Goal: Task Accomplishment & Management: Manage account settings

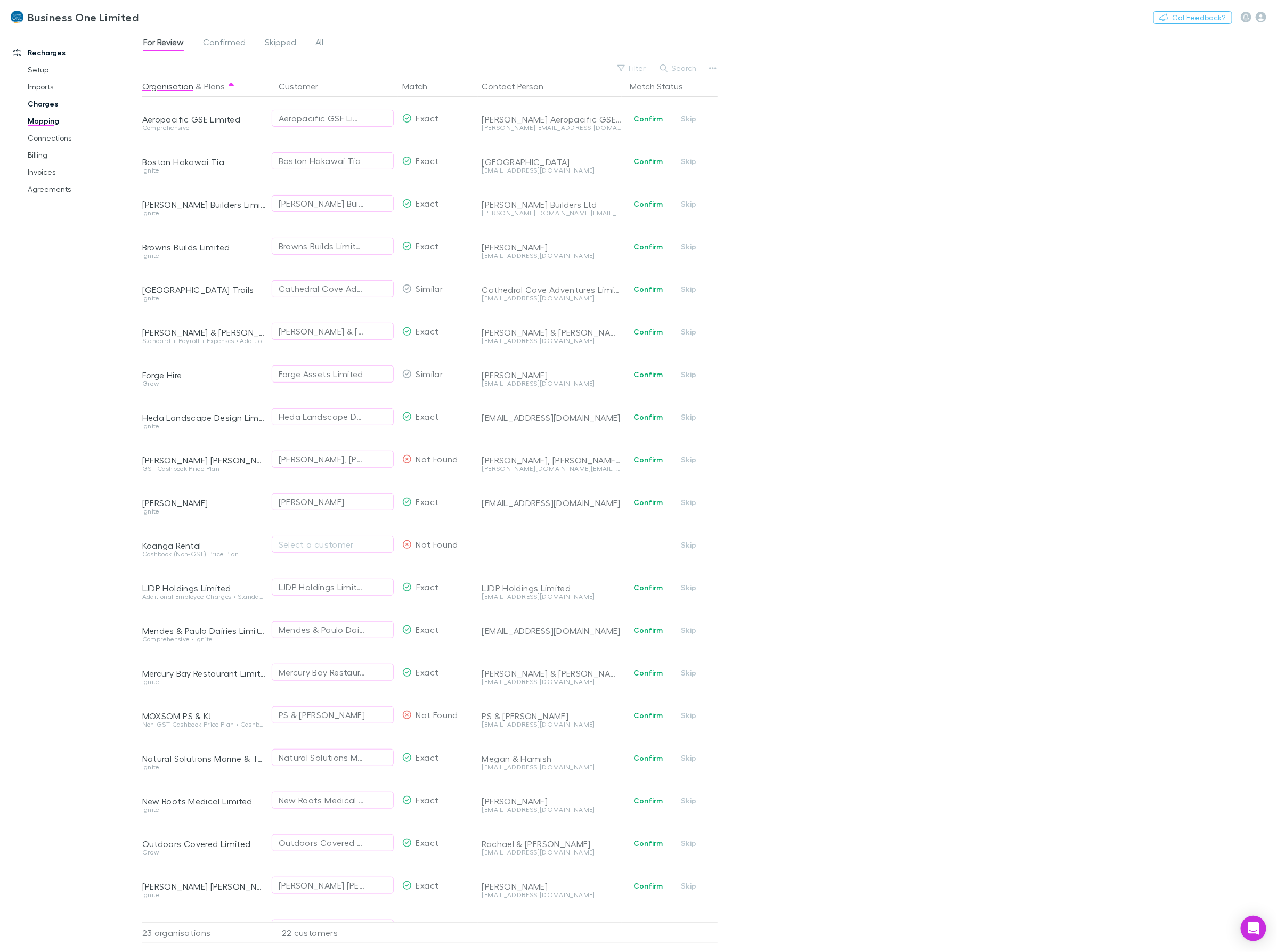
click at [56, 99] on link "Charges" at bounding box center [83, 104] width 133 height 17
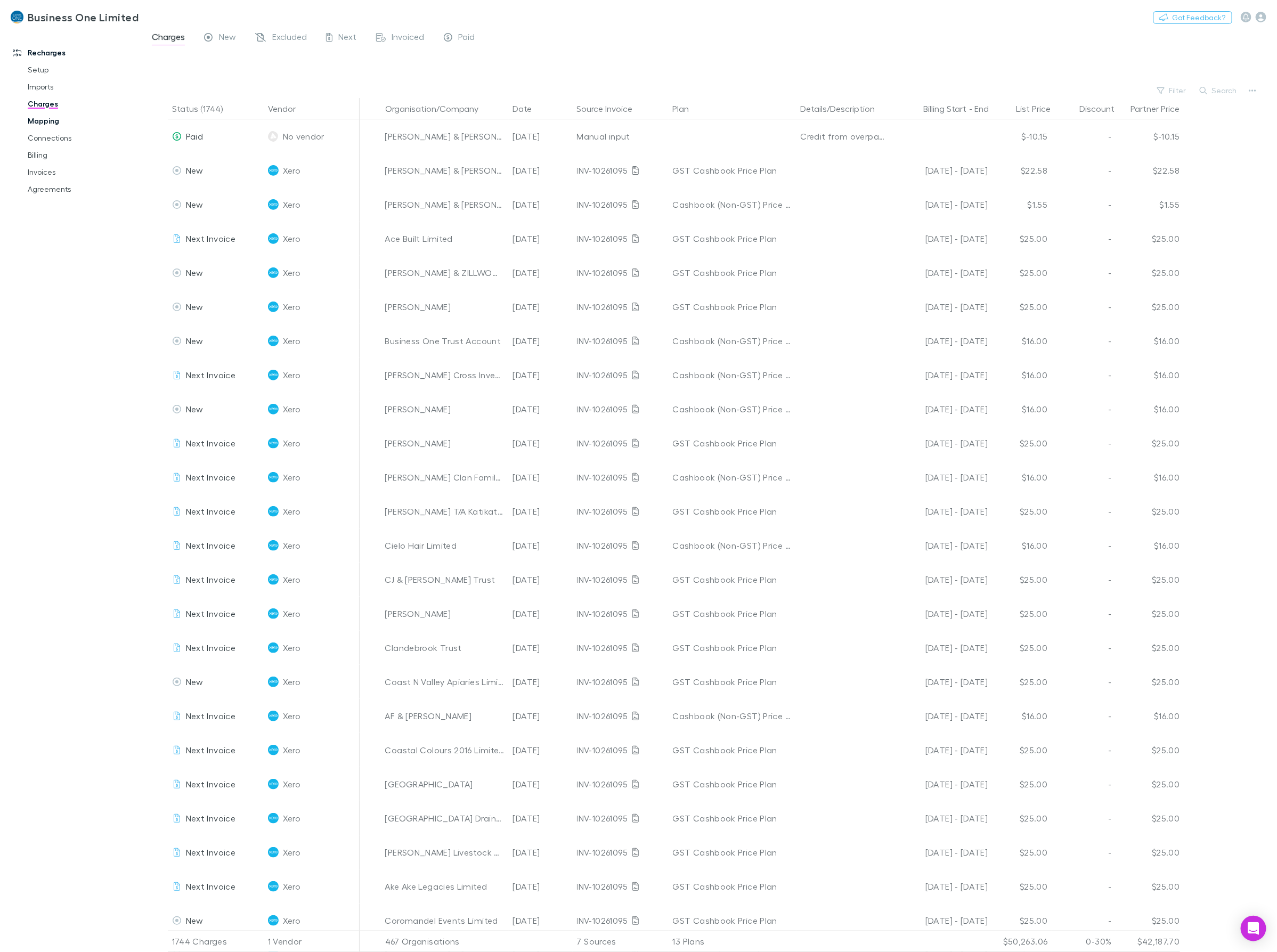
click at [57, 126] on link "Mapping" at bounding box center [83, 121] width 133 height 17
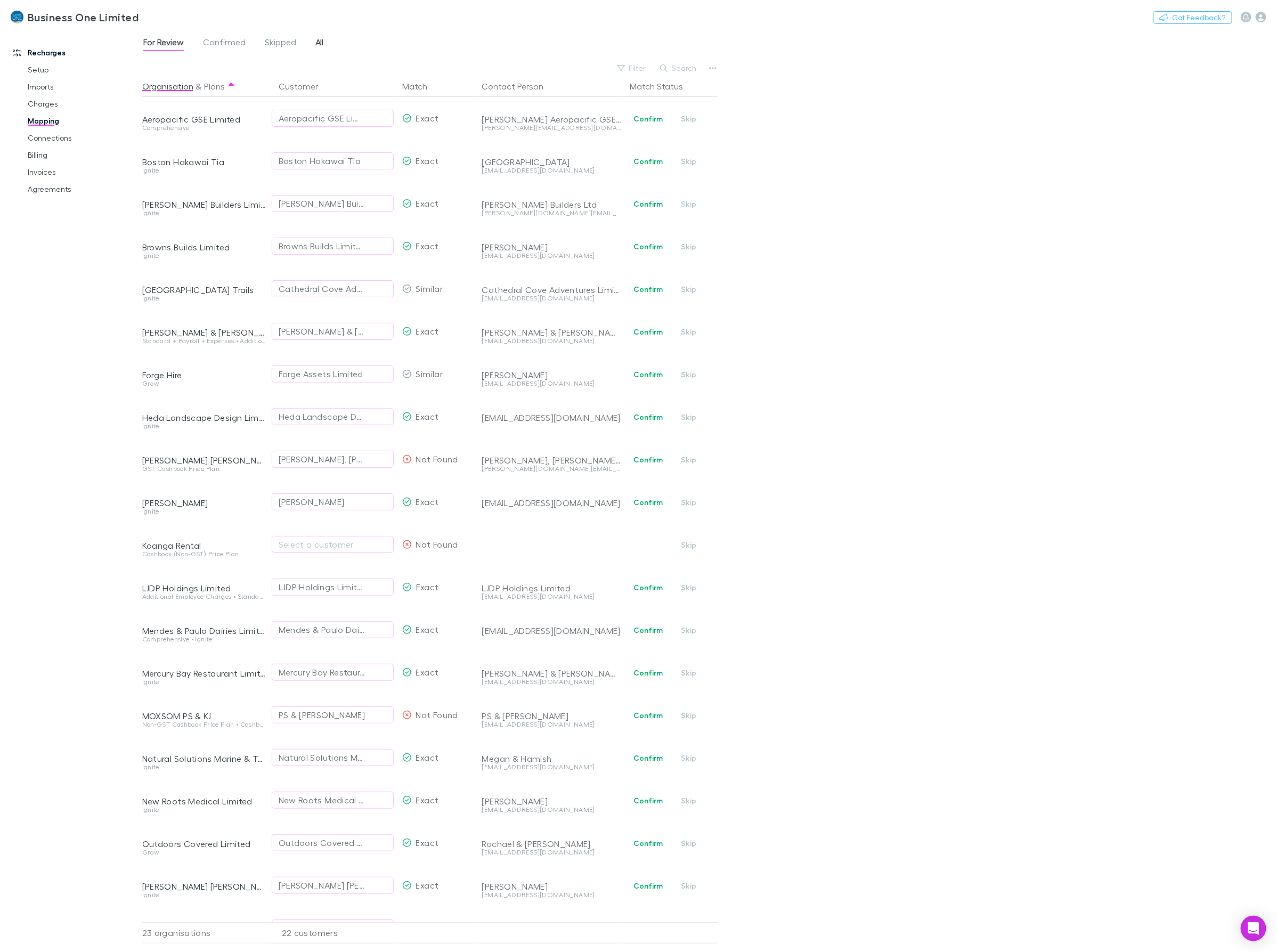
click at [325, 40] on link "All" at bounding box center [320, 44] width 11 height 17
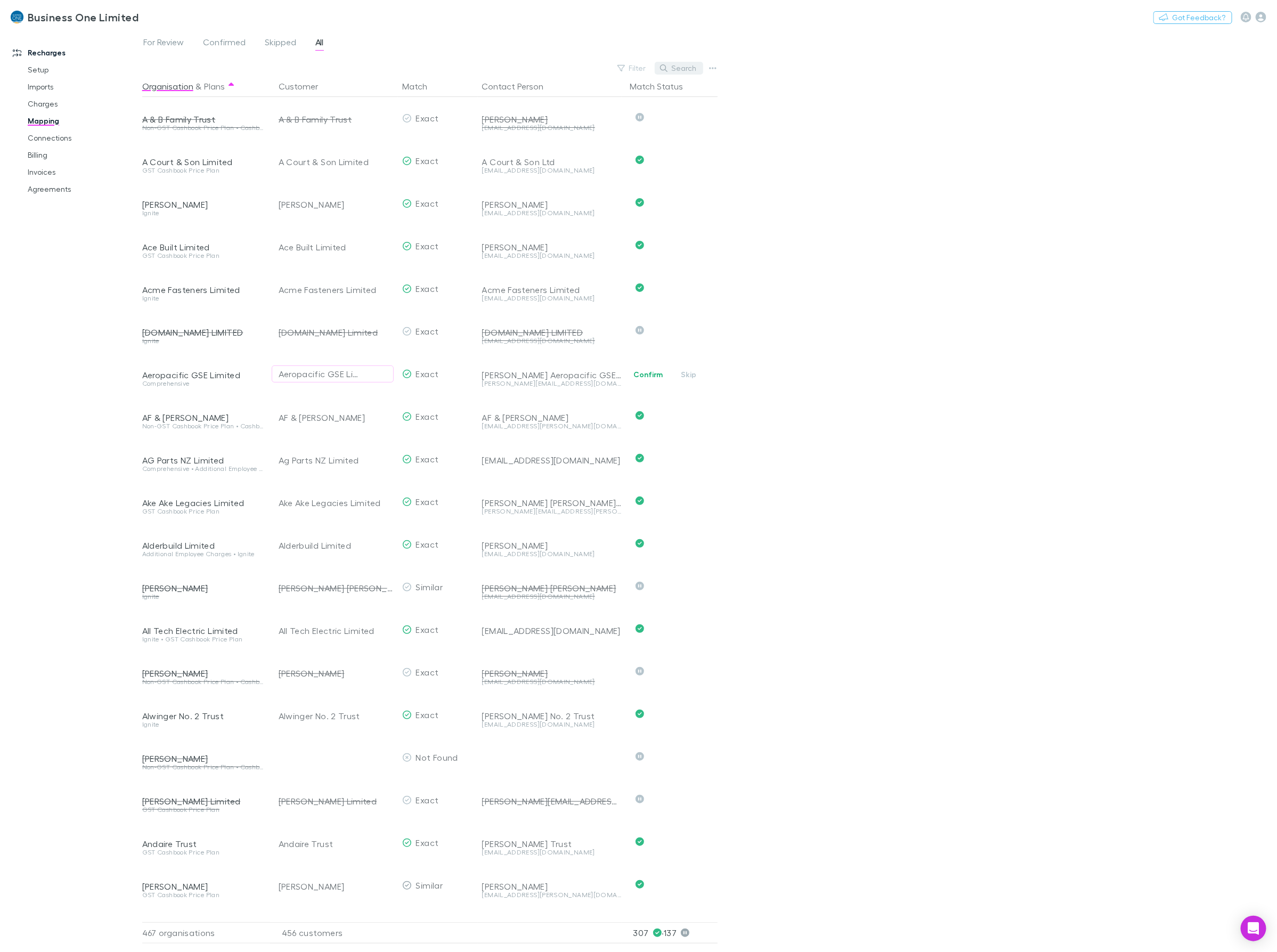
click at [668, 67] on icon "button" at bounding box center [664, 68] width 7 height 7
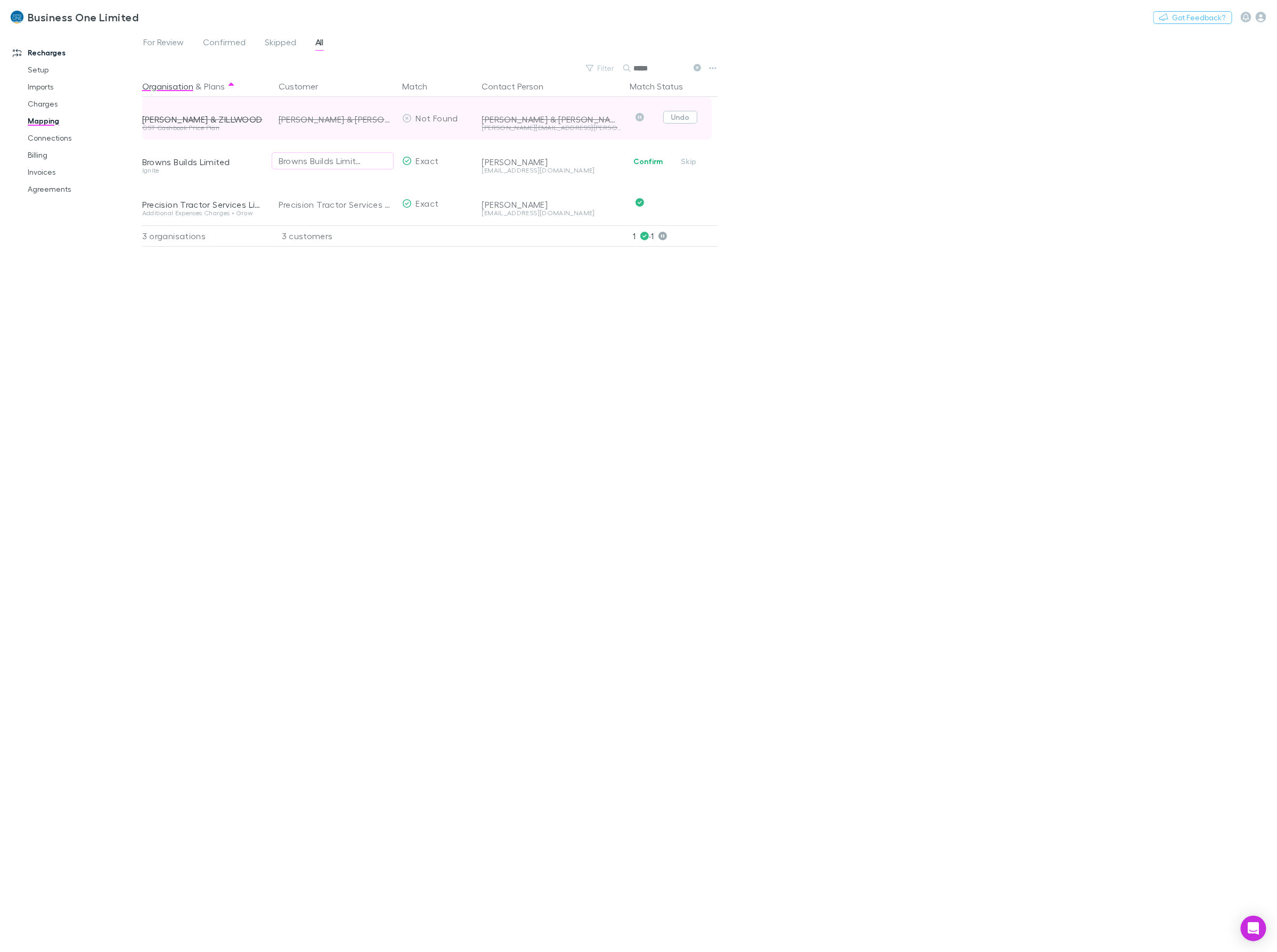
type input "*****"
click at [681, 119] on button "Undo" at bounding box center [680, 117] width 34 height 13
click at [638, 437] on div "Organisation & Plans Customer Match Contact Person Match Status [PERSON_NAME] &…" at bounding box center [431, 509] width 578 height 867
click at [480, 392] on div "Organisation & Plans Customer Match Contact Person Match Status [PERSON_NAME] &…" at bounding box center [431, 509] width 578 height 867
click at [1266, 18] on icon "button" at bounding box center [1261, 17] width 11 height 11
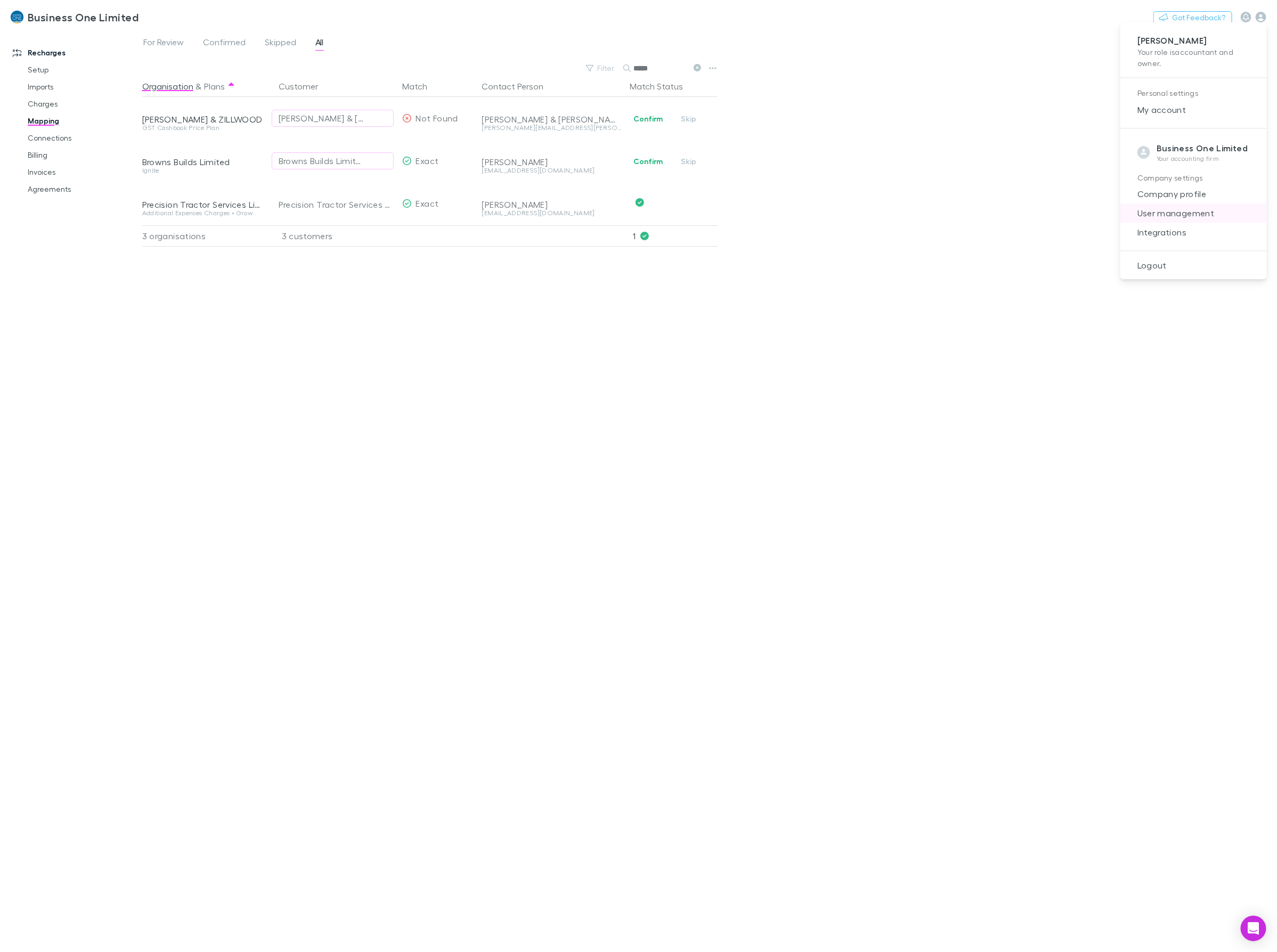
click at [1175, 216] on span "User management" at bounding box center [1194, 213] width 130 height 13
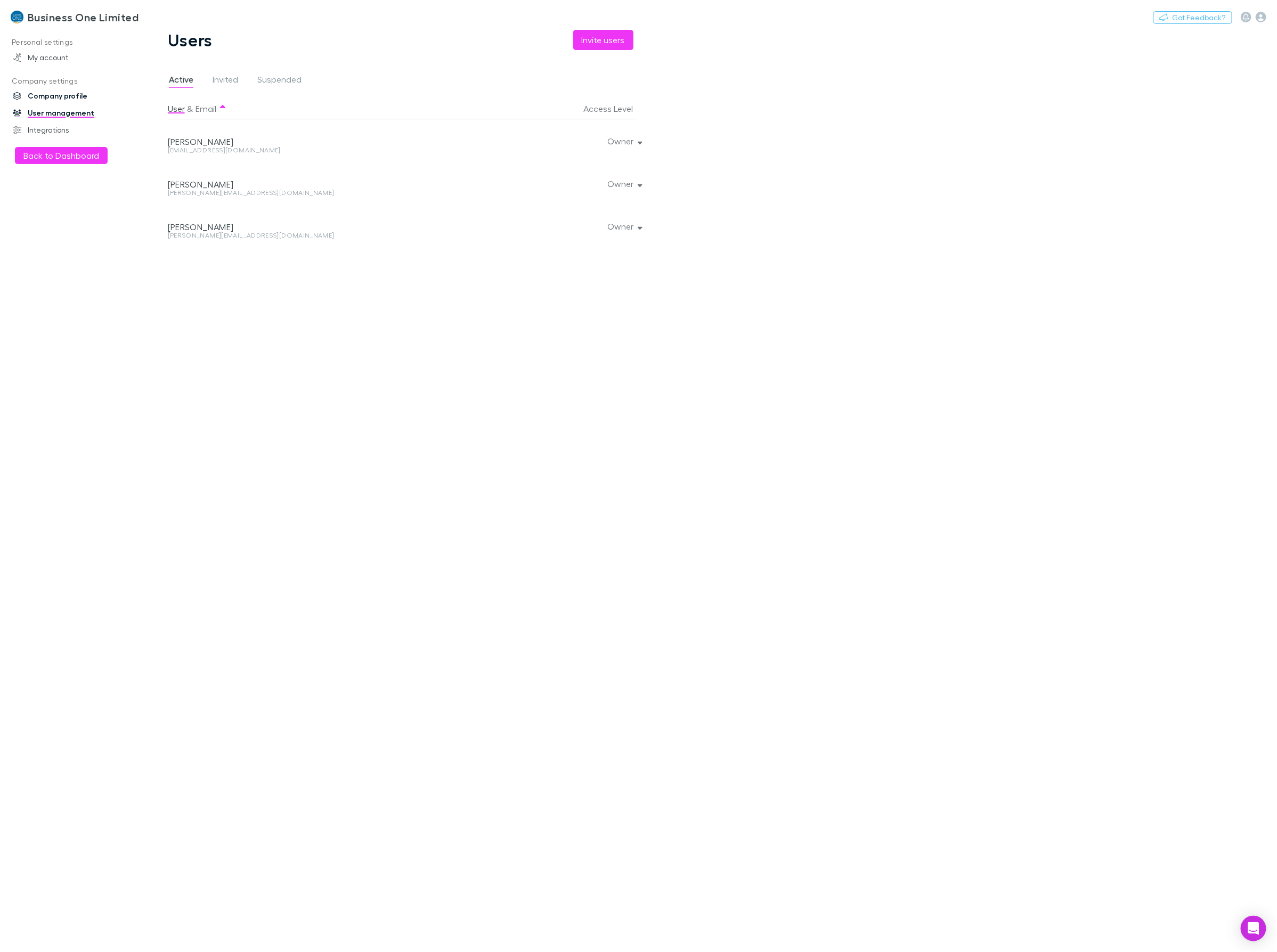
click at [78, 94] on link "Company profile" at bounding box center [77, 96] width 148 height 17
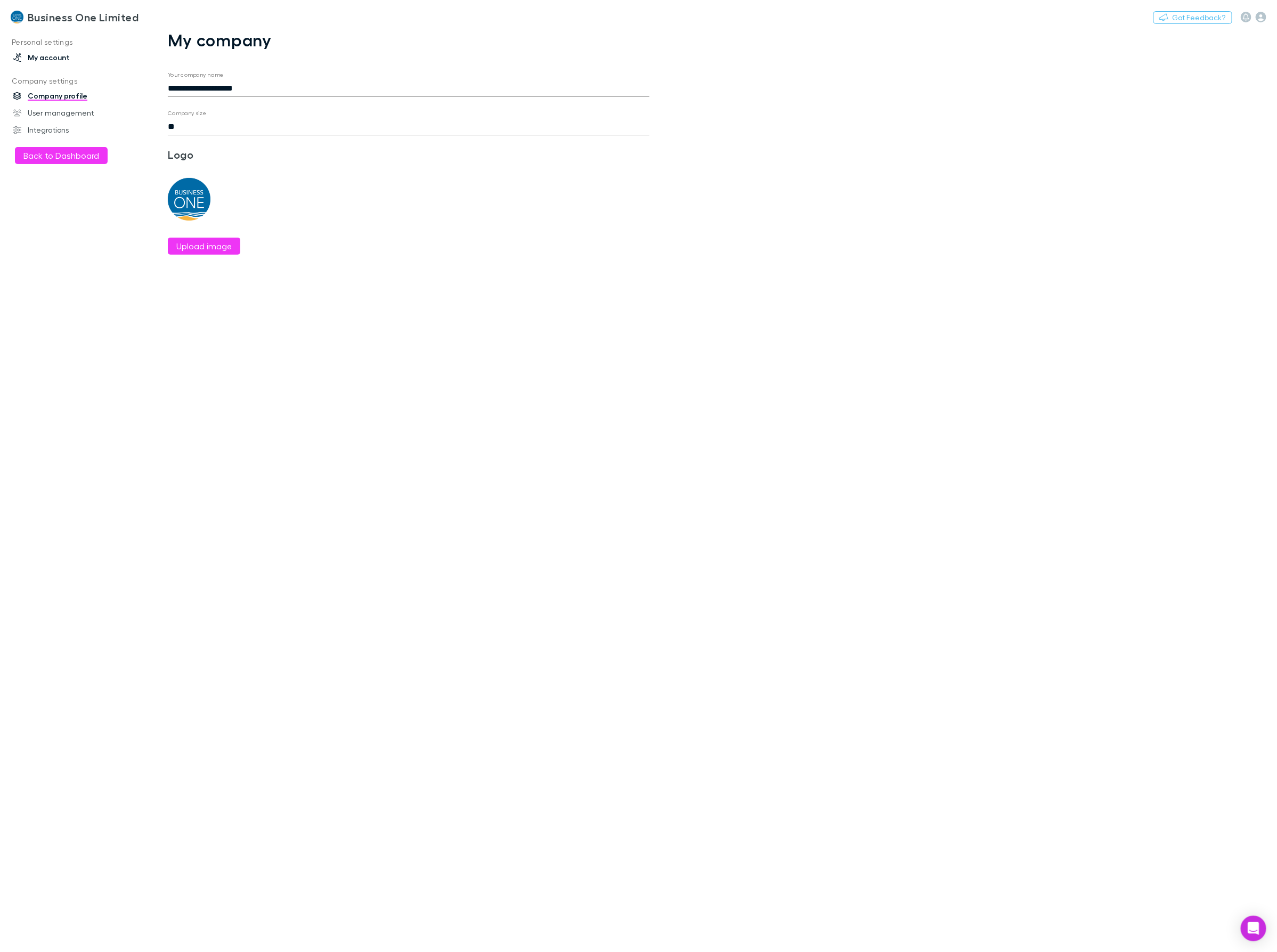
click at [56, 58] on link "My account" at bounding box center [77, 58] width 148 height 17
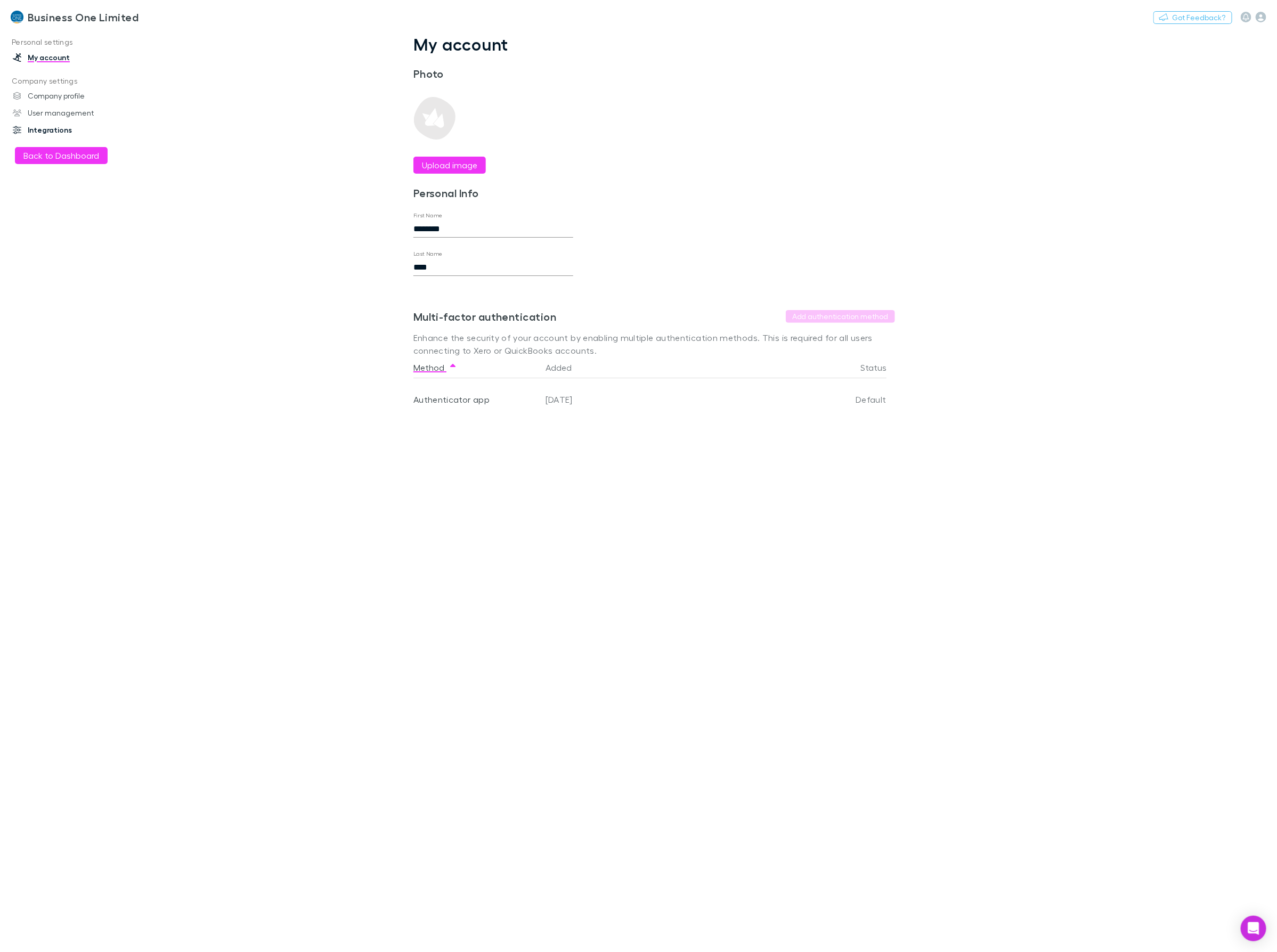
click at [60, 128] on link "Integrations" at bounding box center [77, 130] width 148 height 17
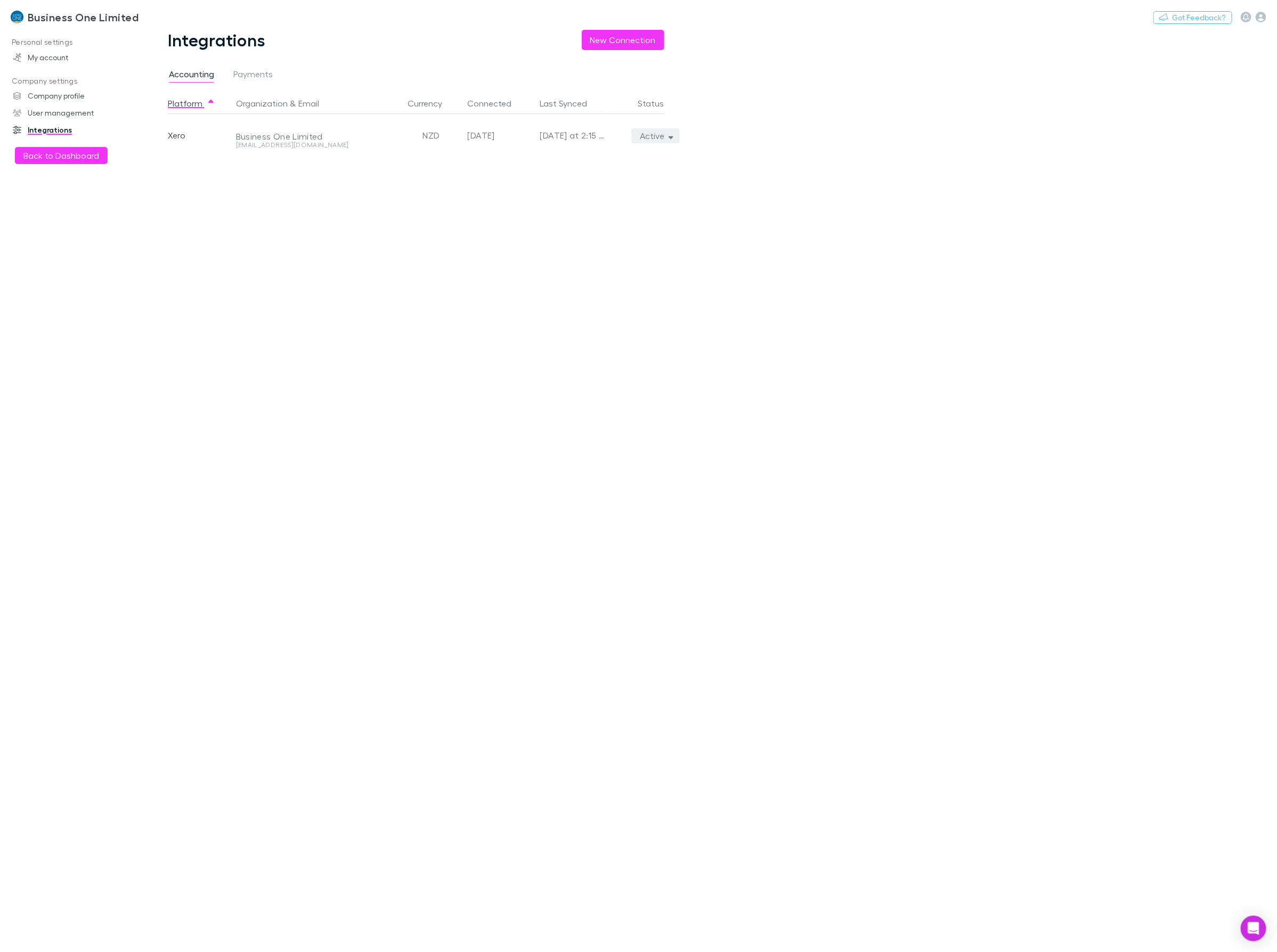
click at [665, 139] on button "Active" at bounding box center [656, 136] width 49 height 15
click at [581, 170] on p "We'll fetch all new contacts since last sync" at bounding box center [606, 173] width 130 height 19
click at [297, 288] on div at bounding box center [638, 476] width 1277 height 952
click at [49, 156] on button "Back to Dashboard" at bounding box center [61, 156] width 92 height 17
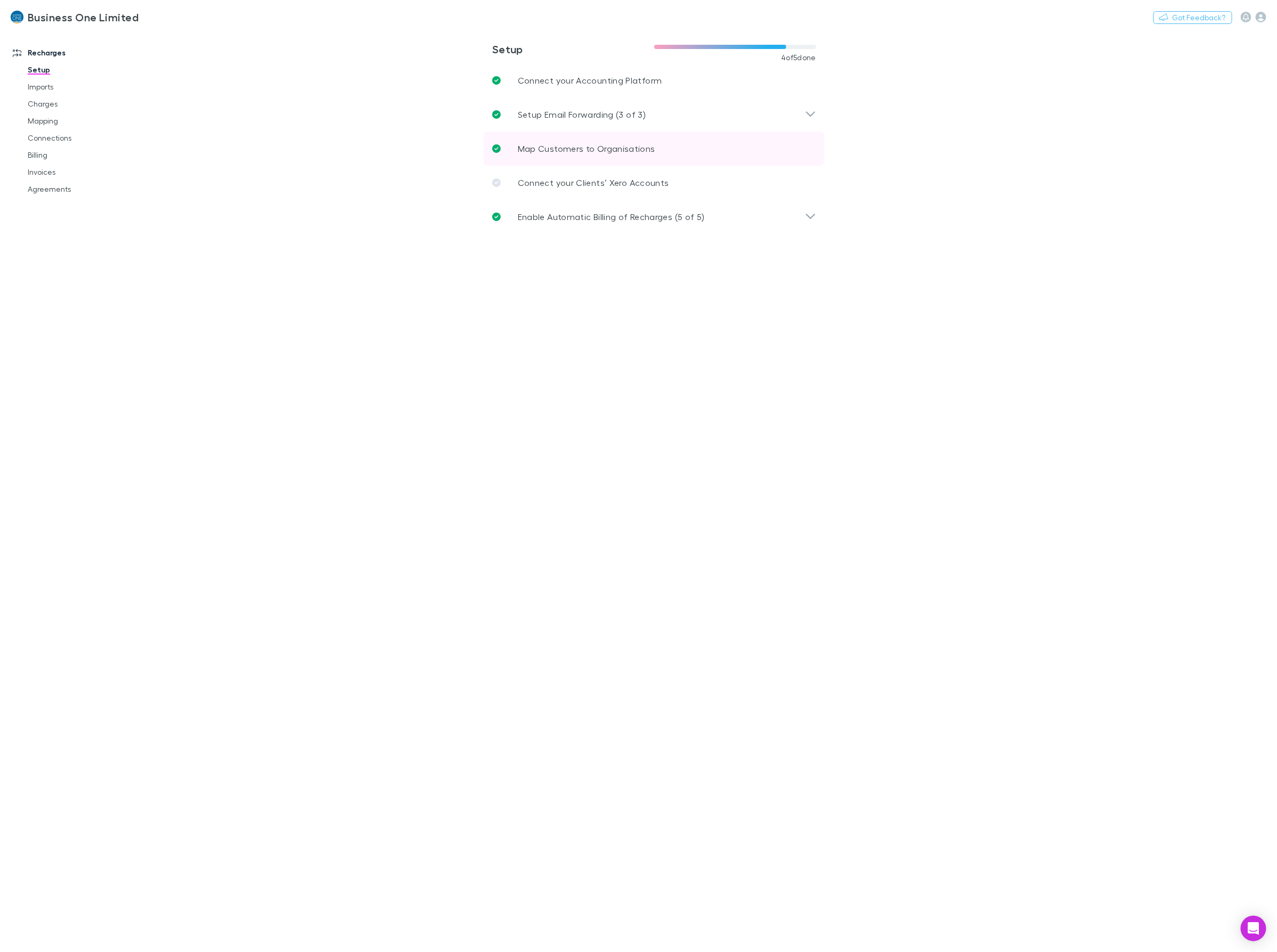
click at [571, 153] on p "Map Customers to Organisations" at bounding box center [587, 148] width 137 height 13
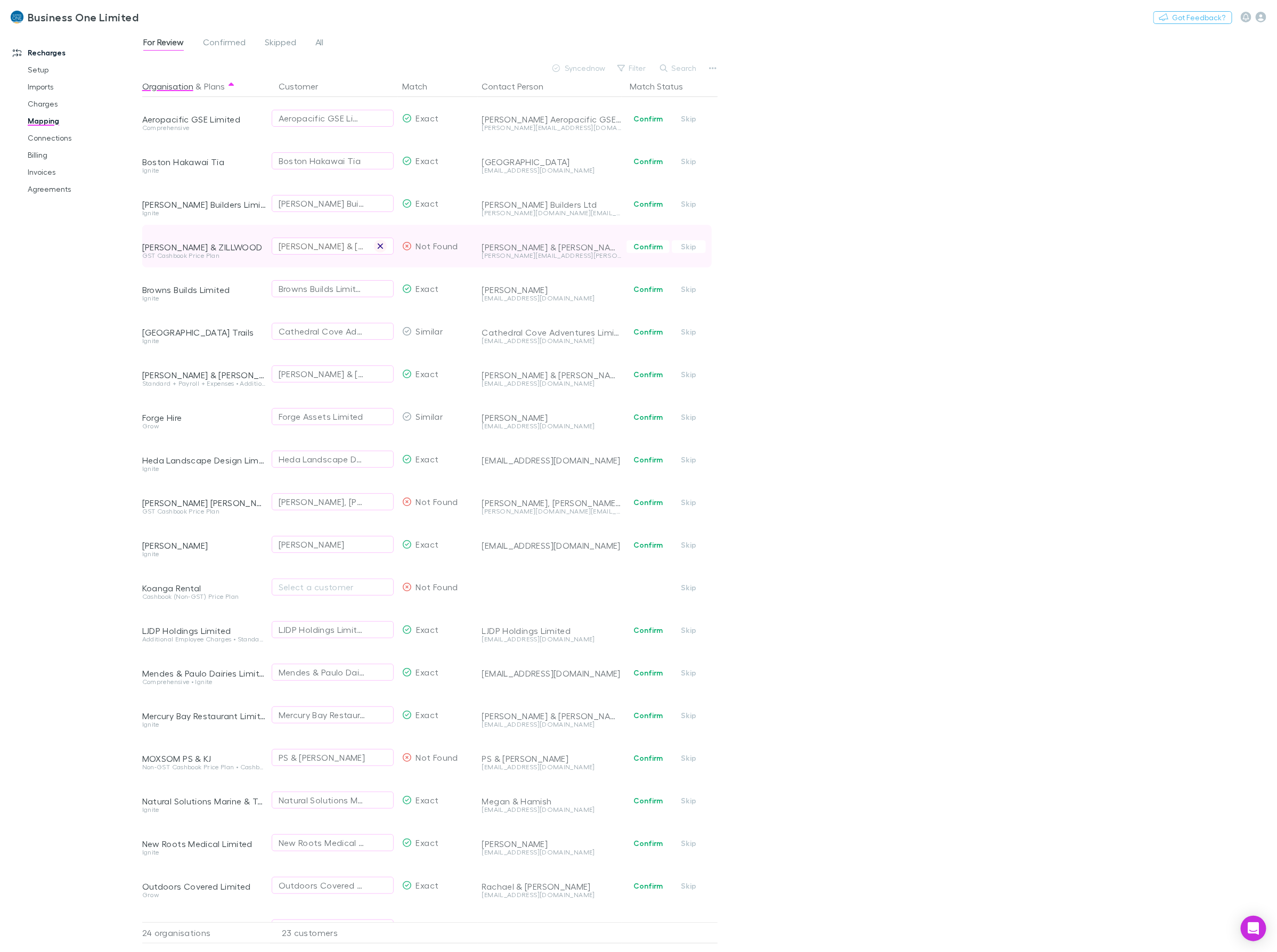
click at [379, 246] on icon "button" at bounding box center [380, 246] width 7 height 9
click at [338, 249] on div "Select a customer" at bounding box center [333, 246] width 108 height 13
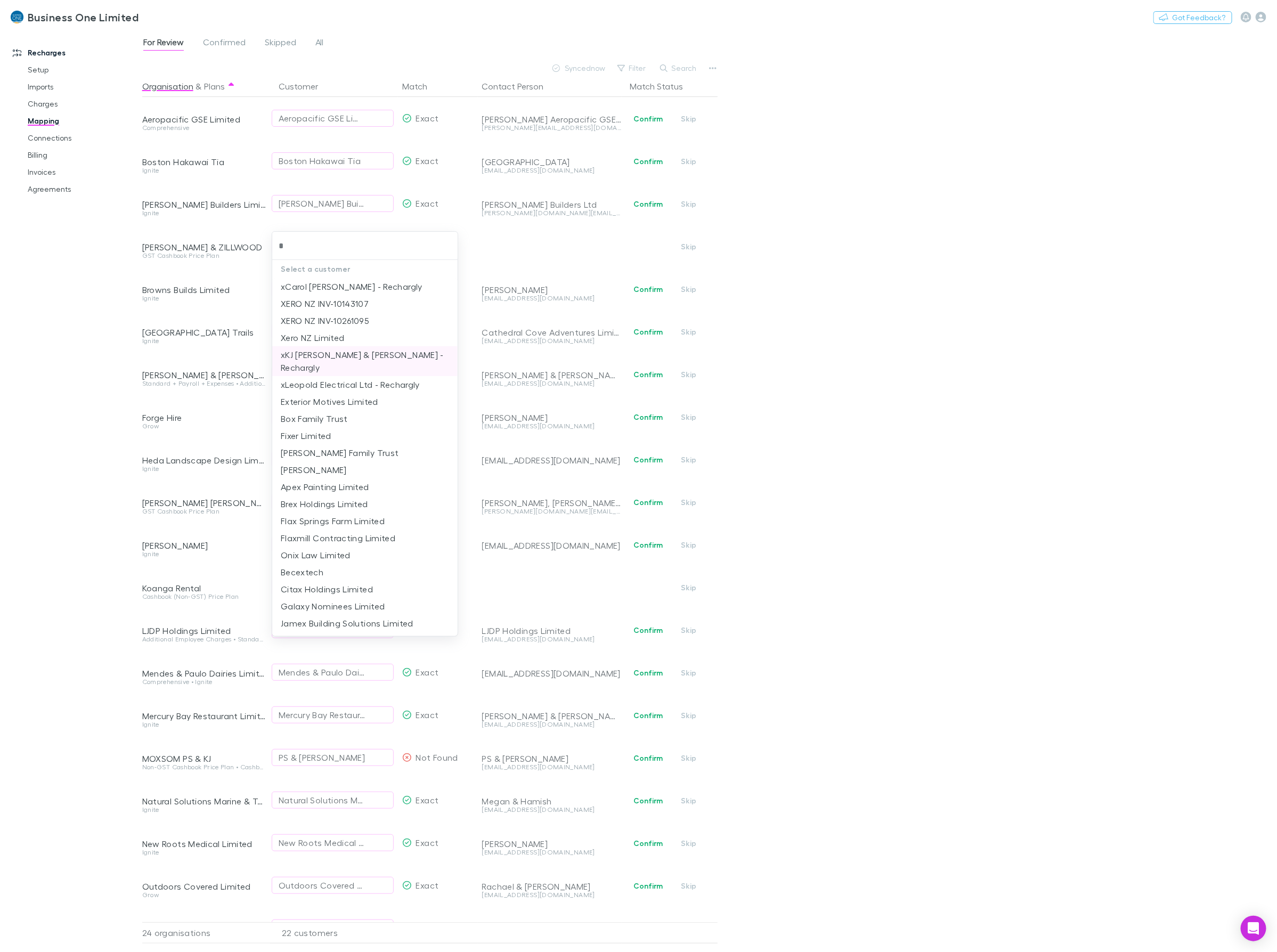
click at [316, 355] on li "xKJ [PERSON_NAME] & [PERSON_NAME] - Rechargly" at bounding box center [365, 361] width 185 height 30
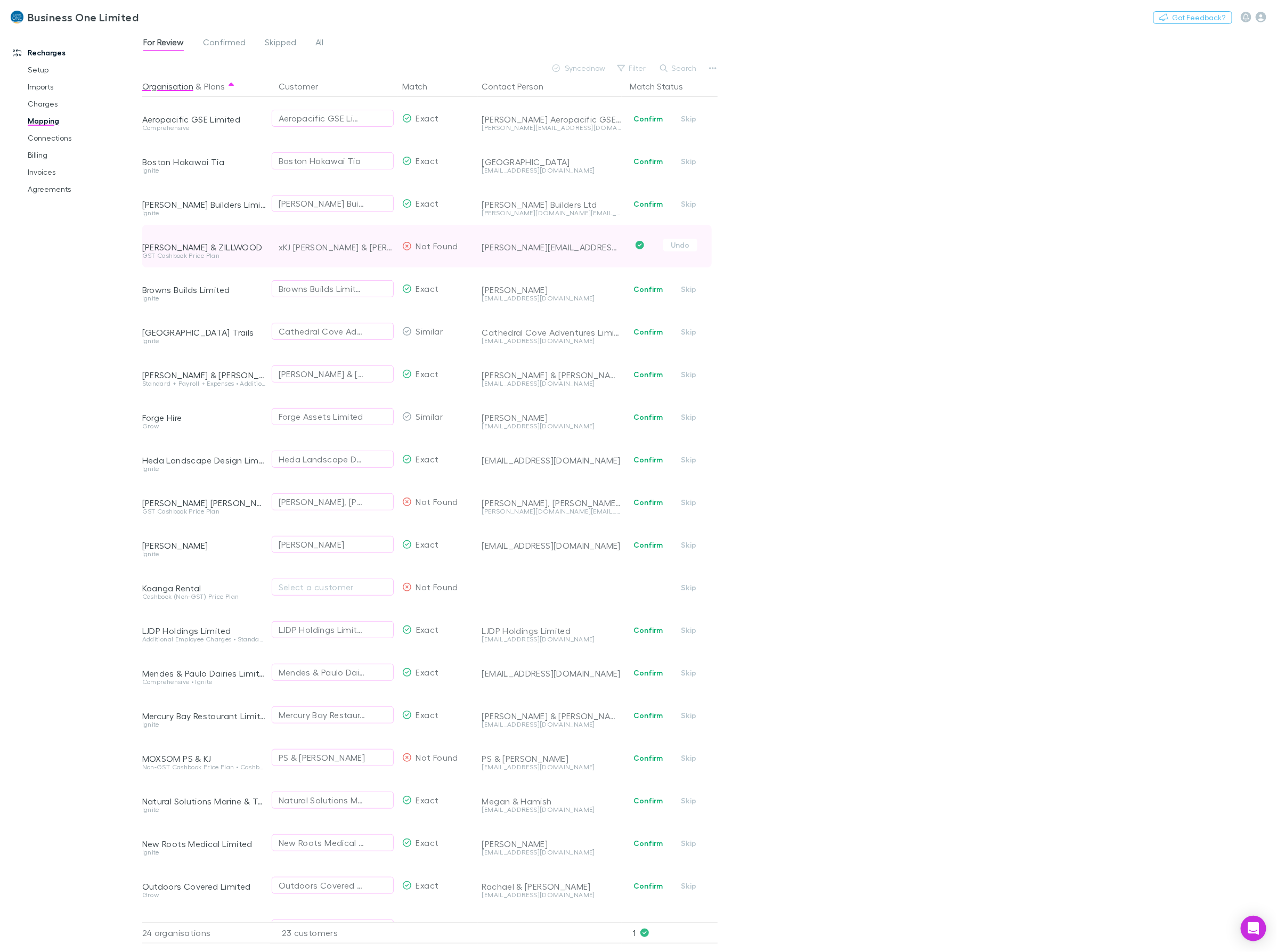
click at [638, 247] on icon "Confirmed" at bounding box center [640, 245] width 9 height 9
click at [898, 195] on div "For Review Confirmed Skipped All Synced now Filter Search Organisation & Plans …" at bounding box center [710, 491] width 1135 height 922
click at [38, 174] on link "Invoices" at bounding box center [83, 172] width 133 height 17
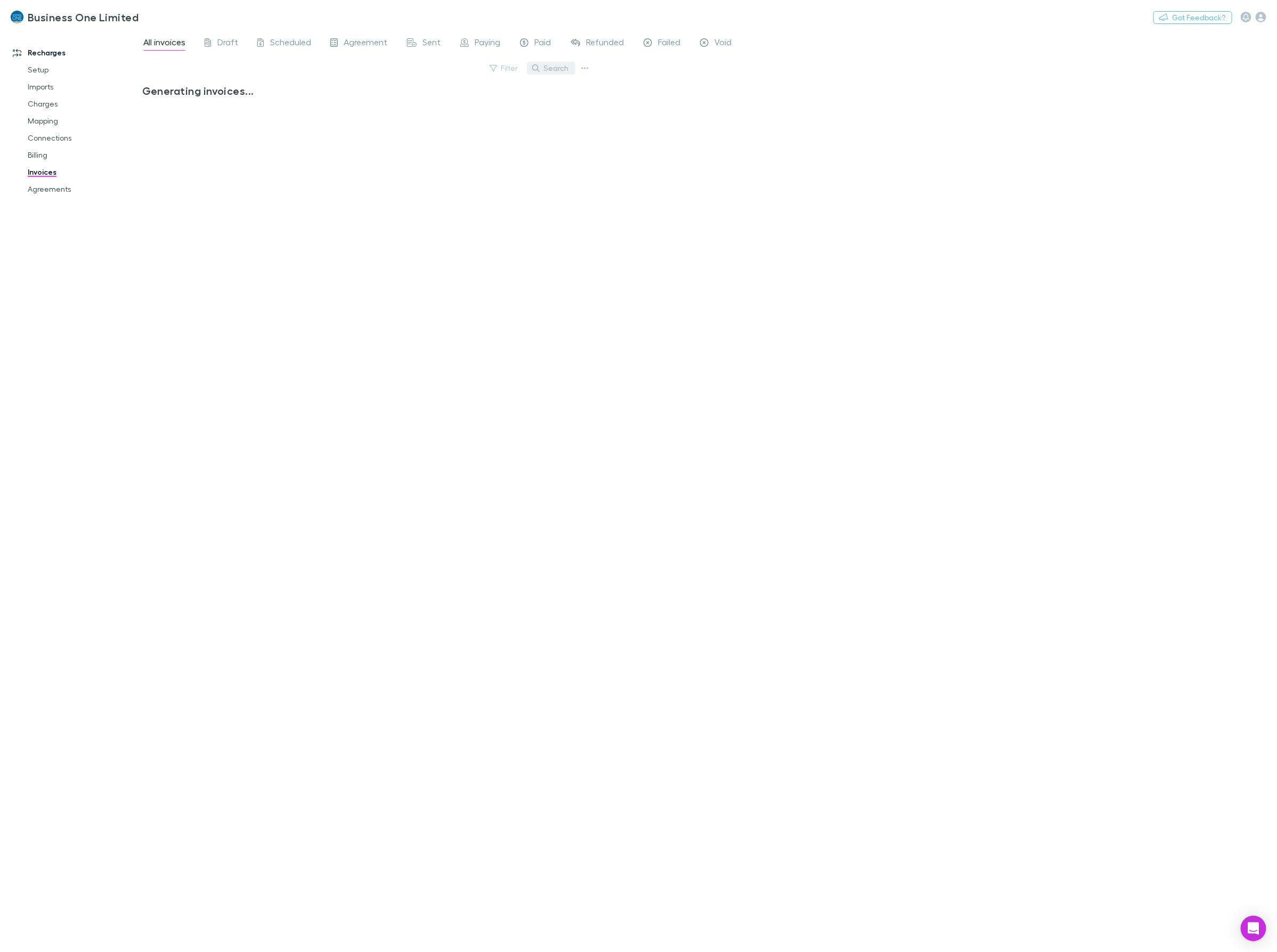
click at [558, 71] on button "Search" at bounding box center [552, 68] width 49 height 13
type input "*****"
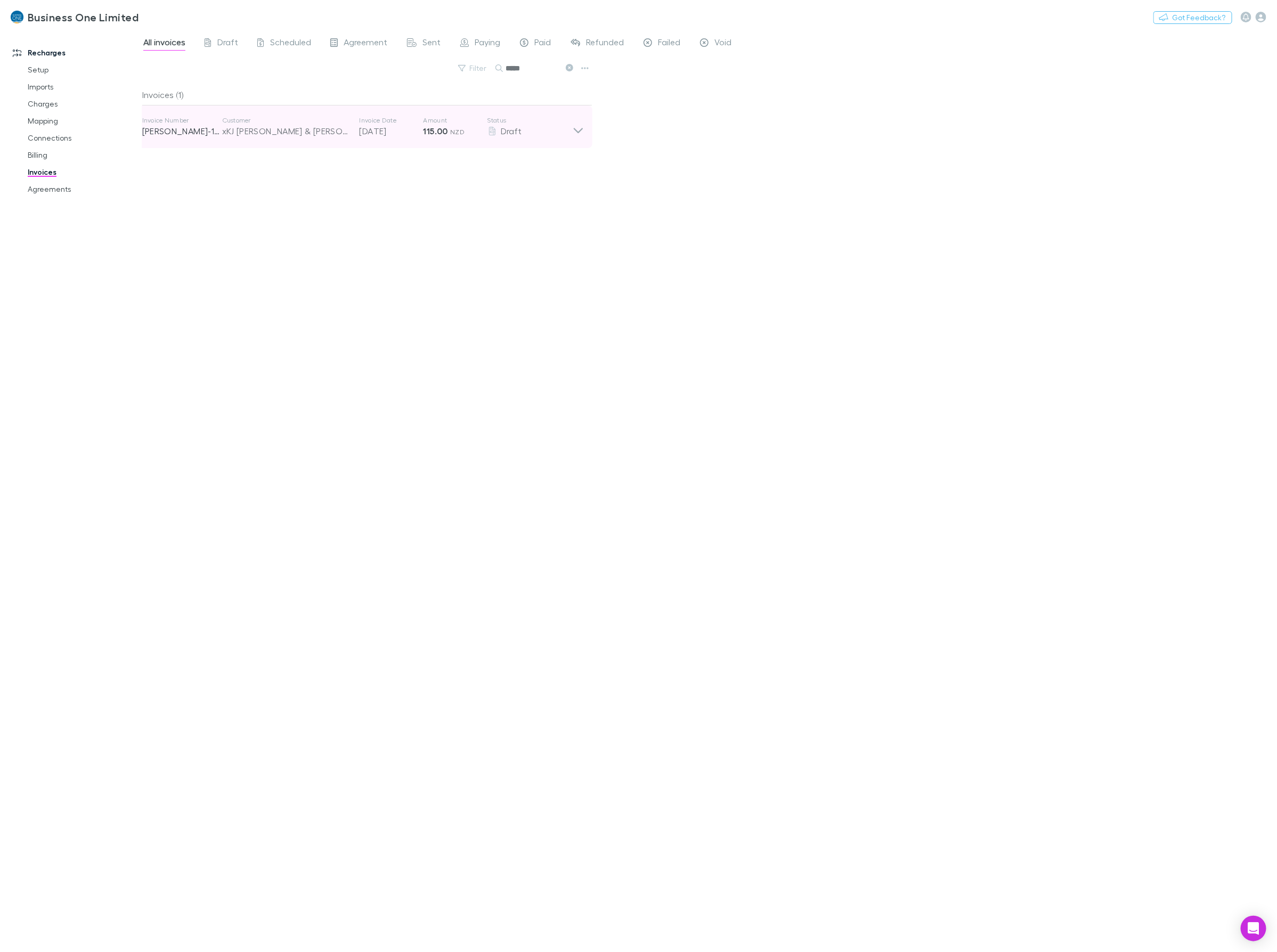
click at [523, 140] on div "Invoice Number [PERSON_NAME]-1556 Customer xKJ [PERSON_NAME] & [PERSON_NAME] - …" at bounding box center [358, 126] width 431 height 38
